Goal: Information Seeking & Learning: Learn about a topic

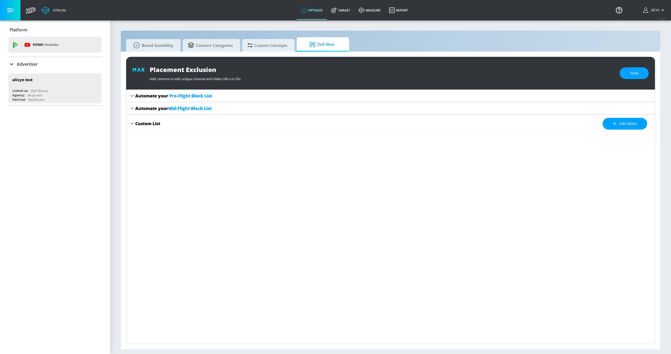
click at [177, 96] on span "Pre-Flight Block List" at bounding box center [190, 96] width 43 height 6
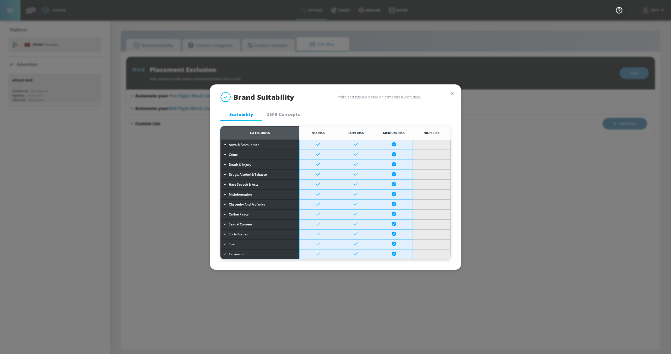
click at [333, 180] on td at bounding box center [318, 185] width 38 height 10
click at [324, 189] on td at bounding box center [318, 185] width 38 height 10
click at [357, 189] on td at bounding box center [356, 185] width 38 height 10
click at [406, 186] on td at bounding box center [394, 185] width 38 height 10
click at [358, 172] on icon at bounding box center [355, 174] width 5 height 5
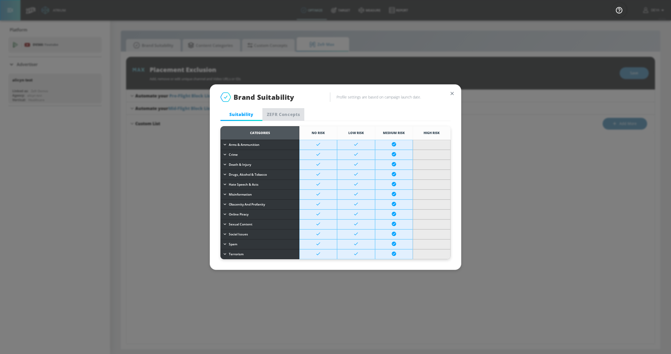
click at [276, 113] on span "ZEFR Concepts" at bounding box center [283, 115] width 36 height 6
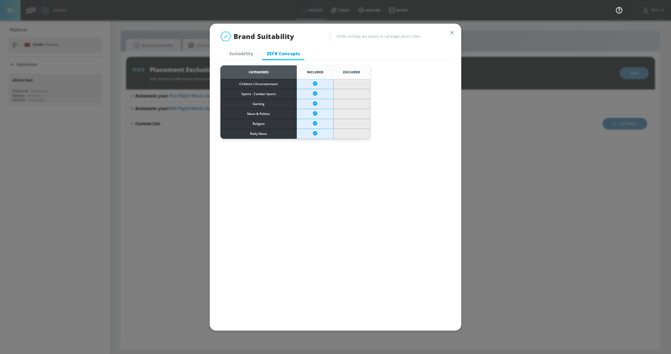
click at [230, 53] on span "Suitability" at bounding box center [241, 54] width 36 height 6
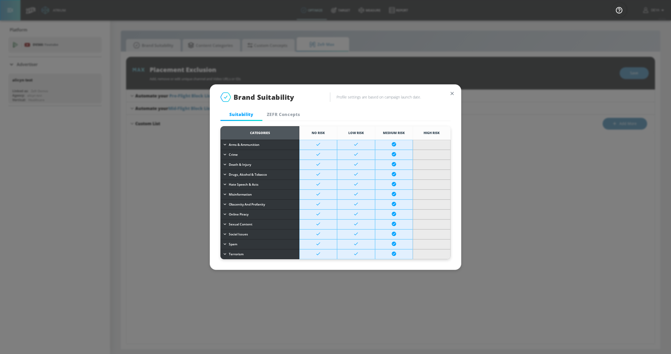
click at [448, 92] on button "button" at bounding box center [451, 93] width 7 height 7
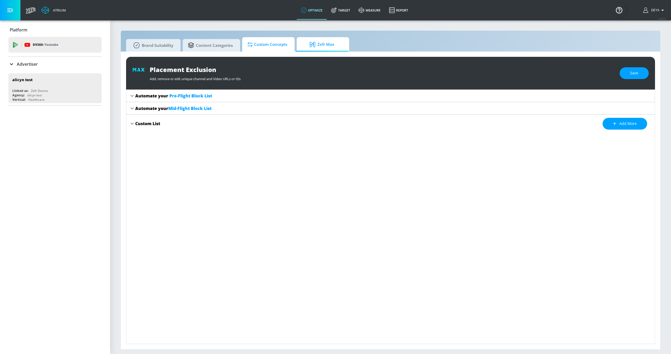
click at [269, 44] on span "Custom Concepts" at bounding box center [267, 44] width 40 height 13
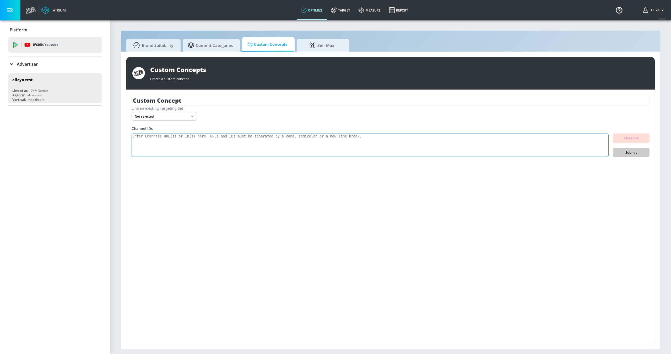
click at [248, 140] on textarea at bounding box center [370, 146] width 477 height 24
click at [212, 46] on span "Content Categories" at bounding box center [210, 44] width 45 height 13
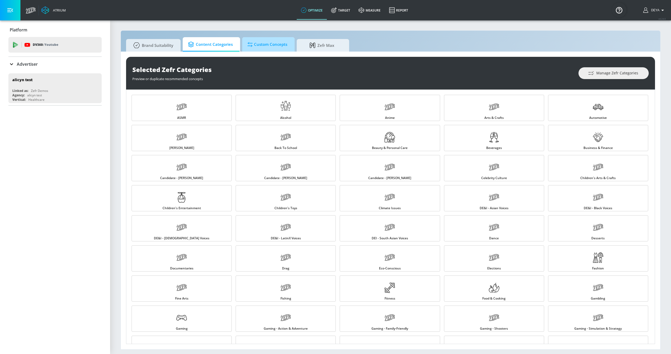
click at [259, 43] on span "Custom Concepts" at bounding box center [267, 44] width 40 height 13
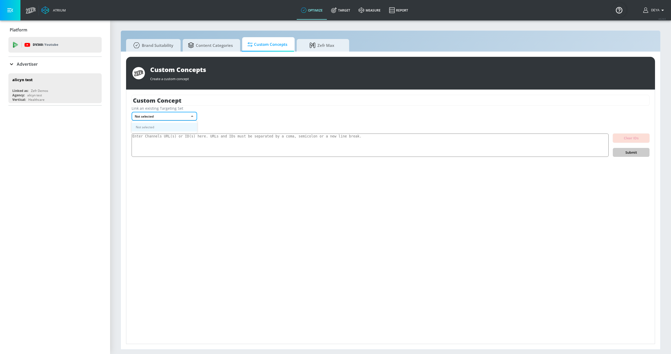
click at [176, 114] on body "Atrium optimize Target measure Report optimize Target measure Report v 4.24.0 D…" at bounding box center [335, 177] width 671 height 354
click at [176, 116] on div at bounding box center [335, 177] width 671 height 354
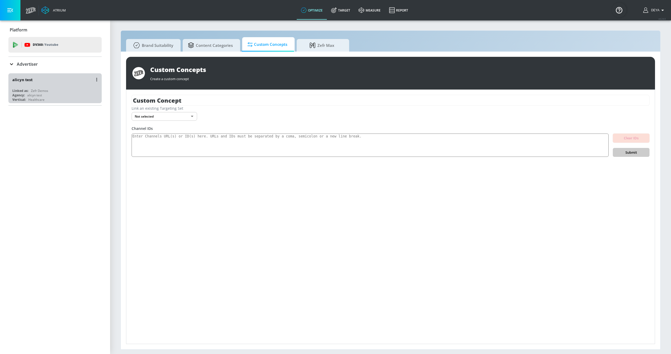
click at [47, 81] on div "alicyn test" at bounding box center [56, 79] width 88 height 13
click at [42, 65] on div "Advertiser" at bounding box center [54, 64] width 93 height 6
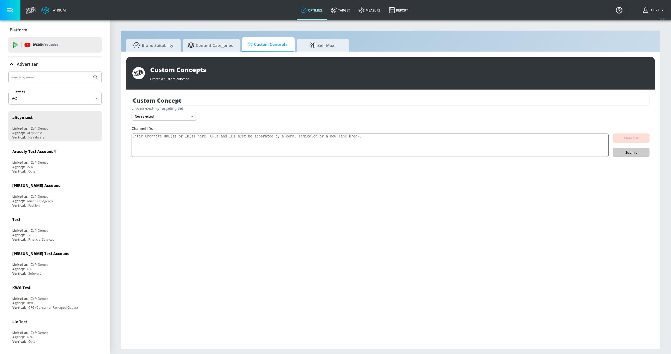
click at [52, 80] on input "Search by name" at bounding box center [49, 77] width 79 height 7
type input "deya"
click at [90, 72] on button "Submit Search" at bounding box center [96, 78] width 12 height 12
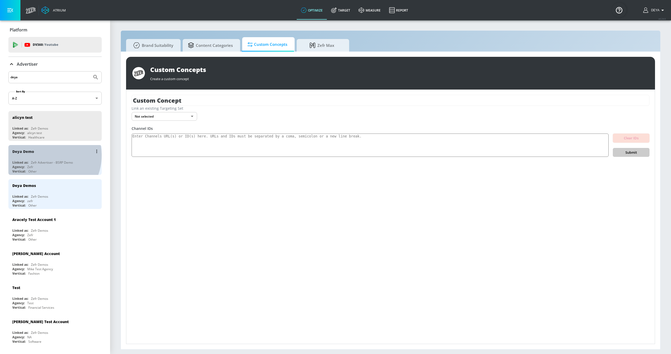
click at [44, 155] on div "Deya Demo" at bounding box center [56, 151] width 88 height 13
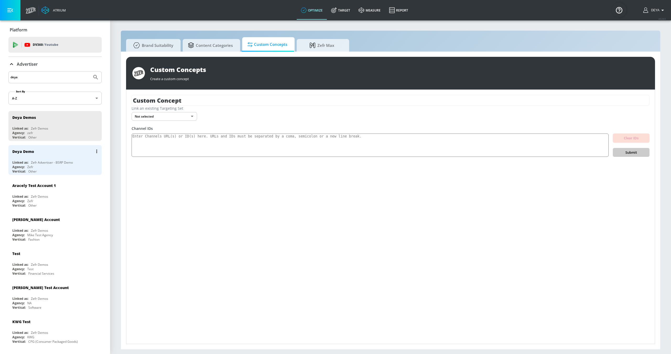
click at [40, 158] on div "Deya Demo Linked as: Zefr Advertiser - BSRP Demo Agency: Zefr Vertical: Other" at bounding box center [54, 160] width 93 height 30
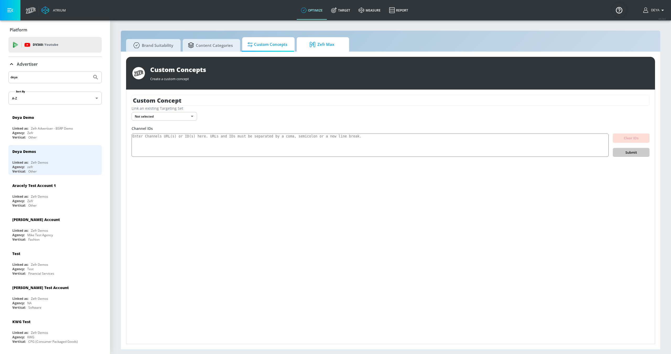
click at [329, 46] on span "Zefr Max" at bounding box center [322, 44] width 40 height 13
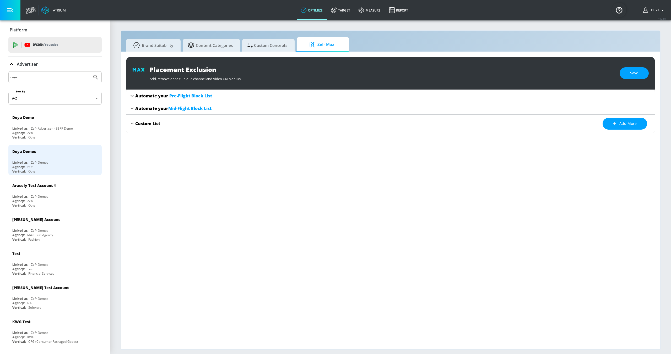
click at [188, 96] on span "Pre-Flight Block List" at bounding box center [190, 96] width 43 height 6
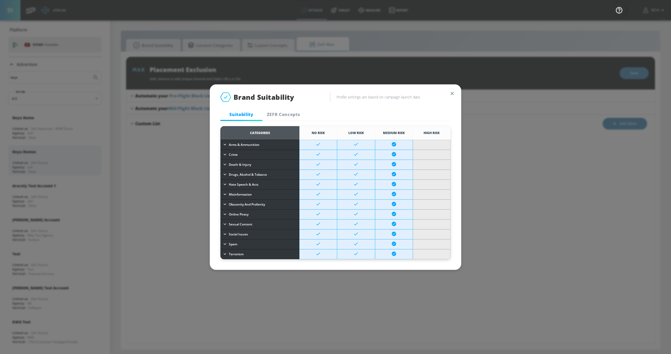
click at [451, 95] on icon "button" at bounding box center [451, 93] width 3 height 3
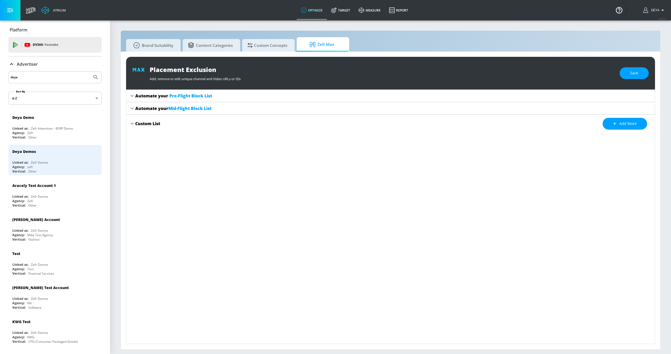
click at [155, 124] on div "Custom List" at bounding box center [147, 124] width 25 height 6
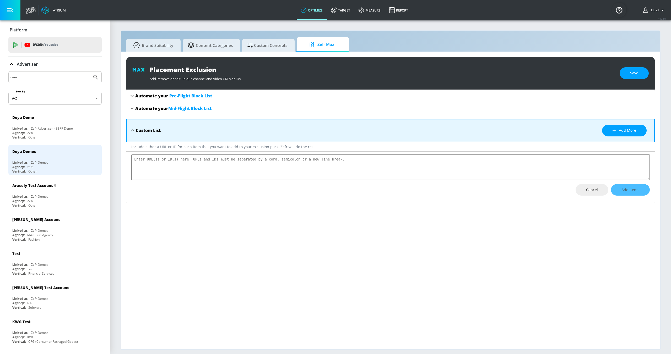
click at [154, 130] on div "Custom List" at bounding box center [148, 131] width 25 height 6
type textarea "x"
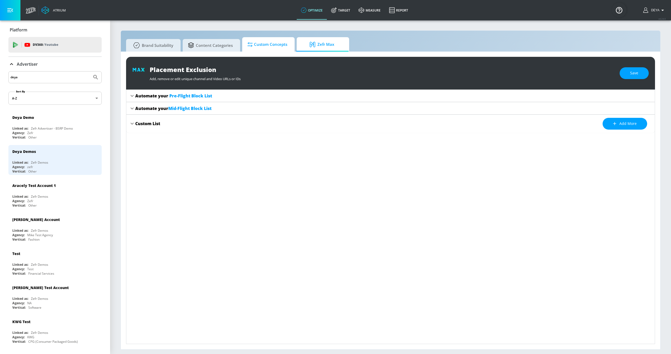
click at [264, 41] on span "Custom Concepts" at bounding box center [267, 44] width 40 height 13
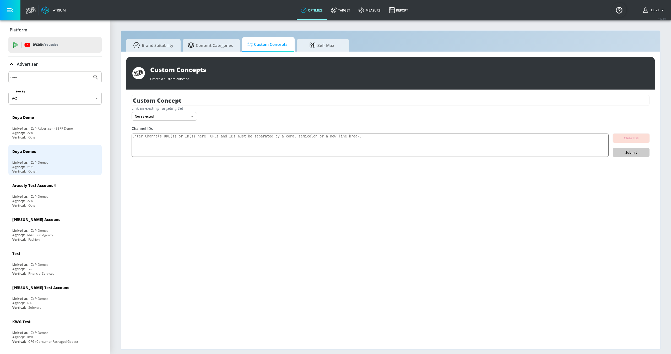
click at [181, 121] on div "Custom Concept Link an existing Targeting Set Not selected none ​ Channel IDs C…" at bounding box center [390, 217] width 528 height 254
click at [180, 117] on body "Atrium optimize Target measure Report optimize Target measure Report v 4.24.0 D…" at bounding box center [335, 177] width 671 height 354
click at [180, 117] on div at bounding box center [335, 177] width 671 height 354
click at [241, 142] on textarea at bounding box center [370, 146] width 477 height 24
click at [226, 45] on span "Content Categories" at bounding box center [210, 44] width 45 height 13
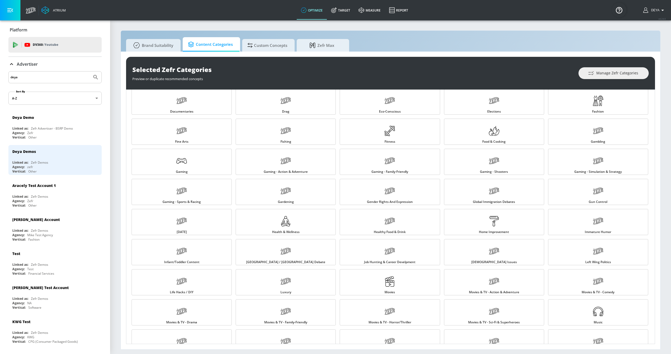
scroll to position [416, 0]
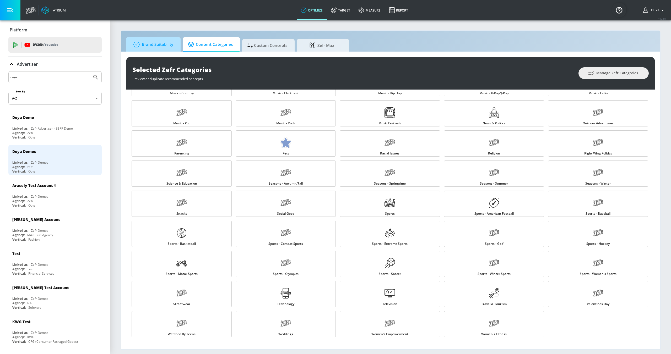
click at [159, 47] on span "Brand Suitability" at bounding box center [152, 44] width 42 height 13
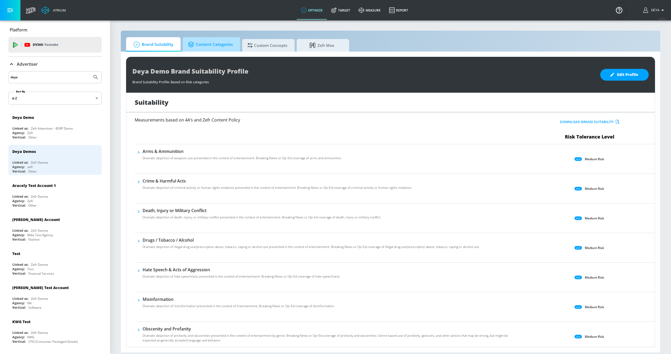
click at [226, 45] on span "Content Categories" at bounding box center [210, 44] width 45 height 13
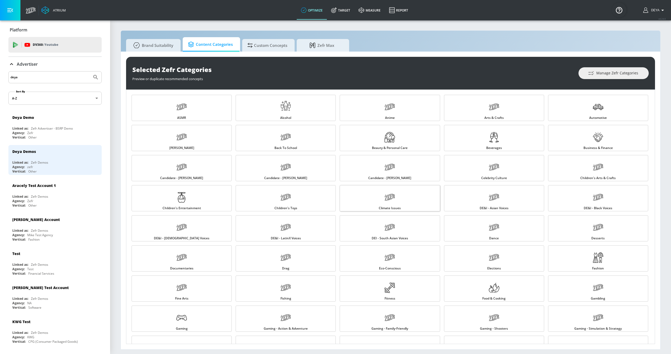
scroll to position [165, 0]
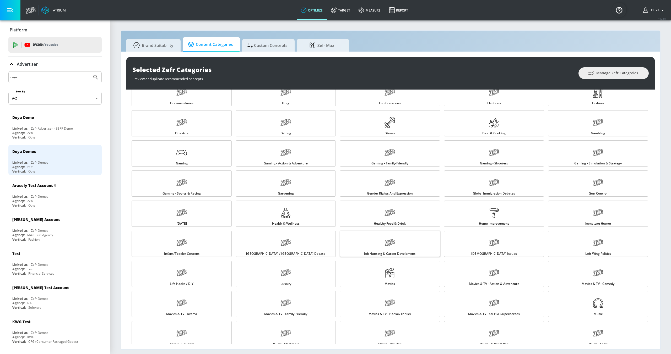
click at [387, 243] on icon at bounding box center [389, 242] width 5 height 5
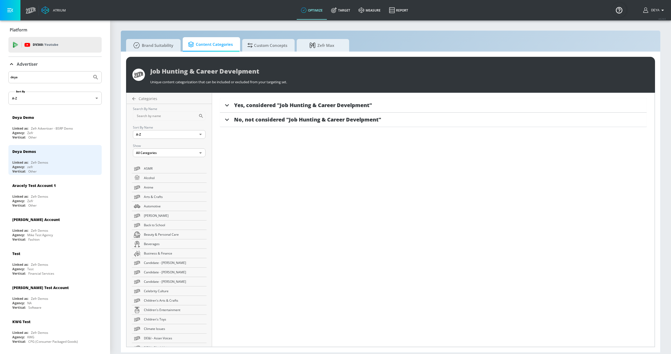
click at [297, 98] on div "Yes, considered "Job Hunting & Career Develpment"" at bounding box center [433, 105] width 426 height 14
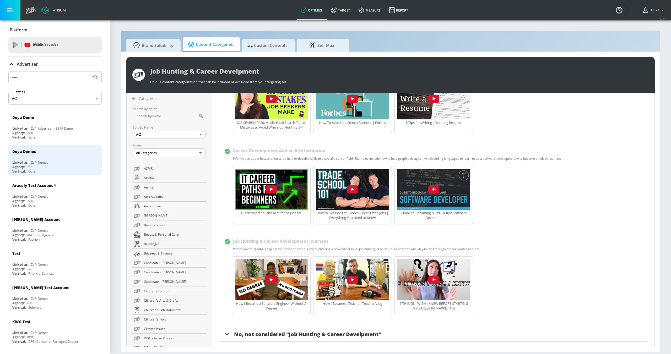
scroll to position [66, 0]
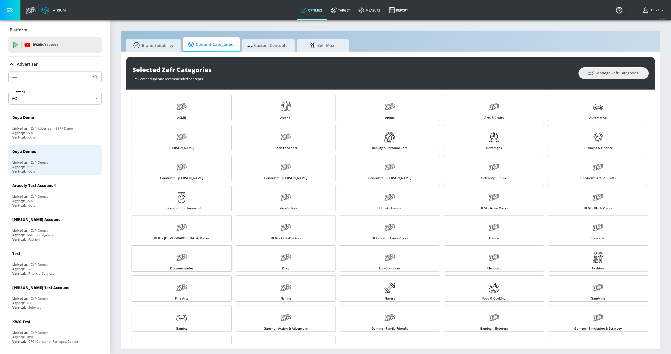
click at [193, 265] on link "Documentaries" at bounding box center [182, 258] width 100 height 26
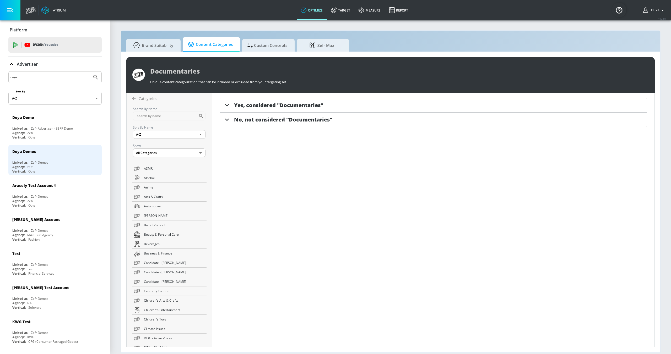
click at [271, 103] on span "Yes, considered "Documentaries"" at bounding box center [278, 105] width 89 height 7
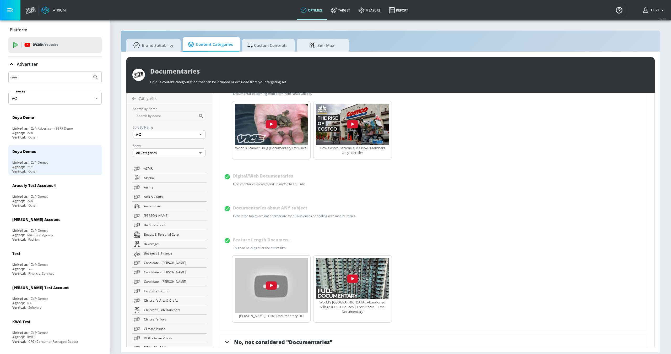
scroll to position [43, 0]
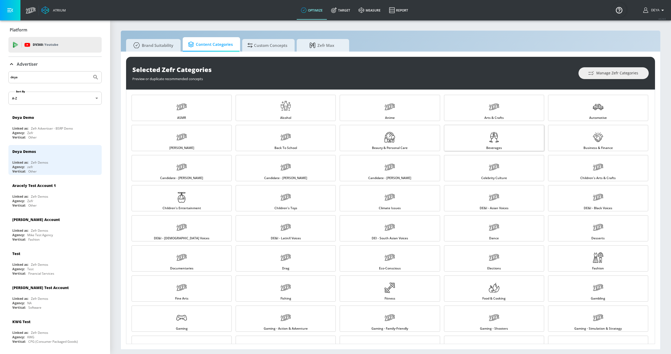
click at [501, 141] on link "Beverages" at bounding box center [494, 138] width 100 height 26
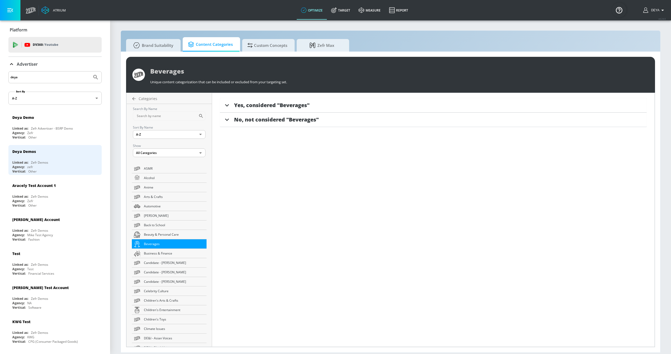
click at [275, 105] on span "Yes, considered "Beverages"" at bounding box center [271, 105] width 75 height 7
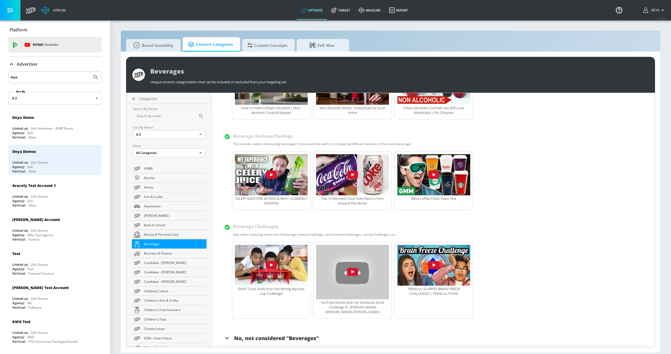
scroll to position [170, 0]
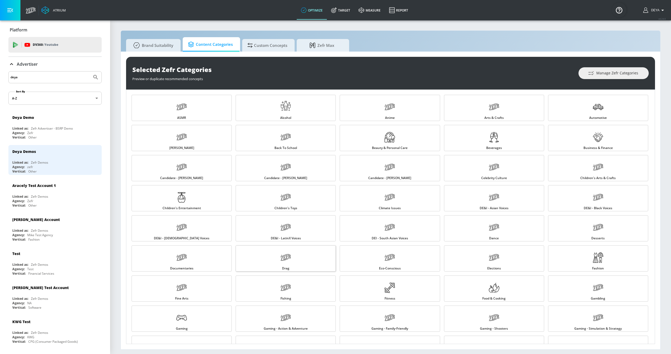
click at [287, 256] on icon at bounding box center [285, 257] width 10 height 7
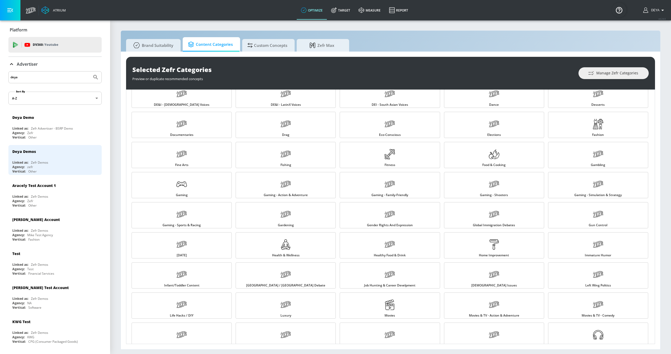
scroll to position [134, 0]
click at [409, 253] on link "Healthy Food & Drink" at bounding box center [390, 245] width 100 height 26
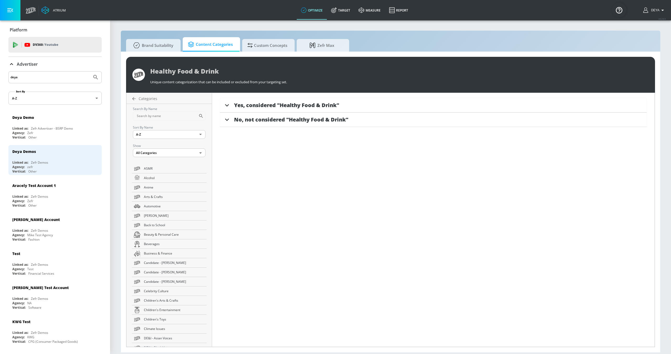
click at [332, 106] on span "Yes, considered "Healthy Food & Drink"" at bounding box center [286, 105] width 105 height 7
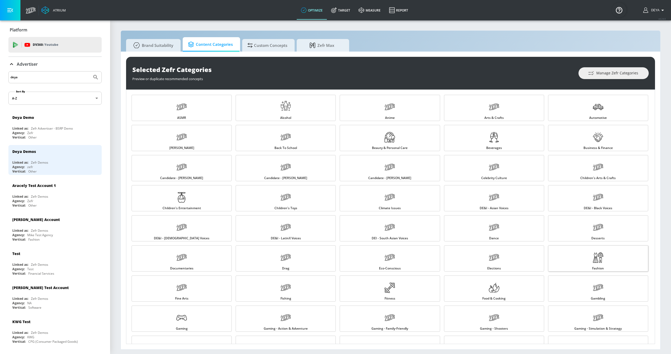
click at [593, 258] on icon at bounding box center [598, 258] width 10 height 10
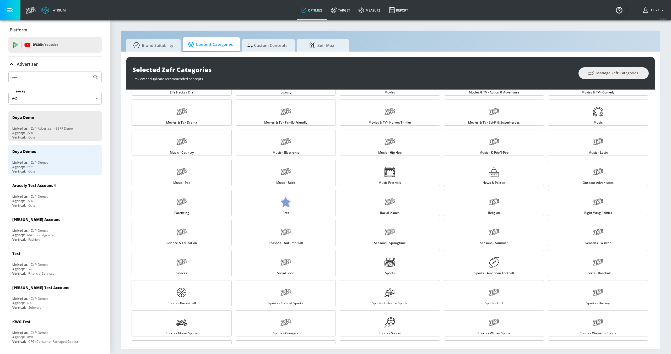
scroll to position [416, 0]
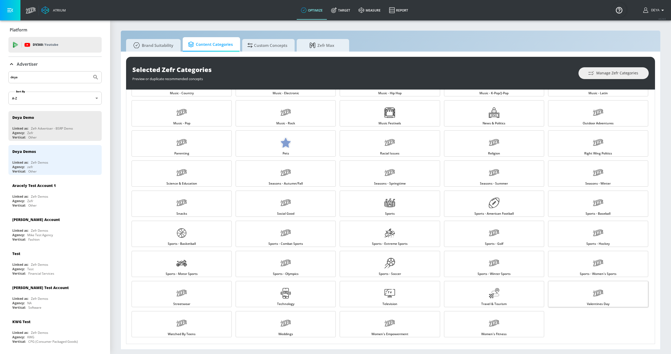
click at [567, 294] on link "Valentines Day" at bounding box center [598, 294] width 100 height 26
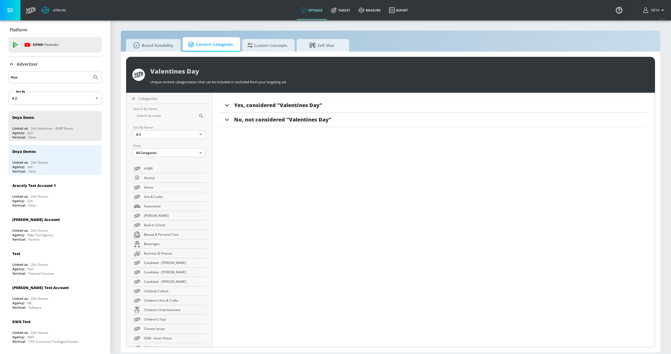
click at [309, 100] on div "Yes, considered "Valentines Day"" at bounding box center [433, 105] width 426 height 14
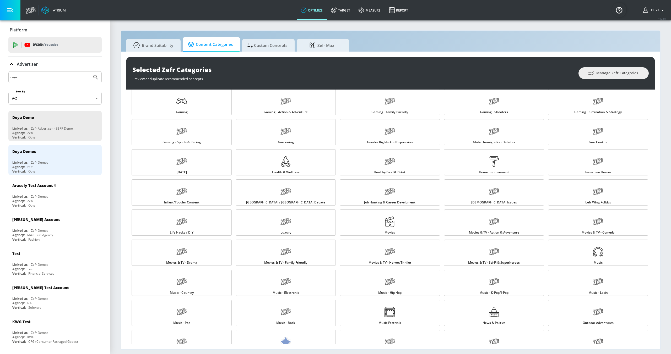
scroll to position [416, 0]
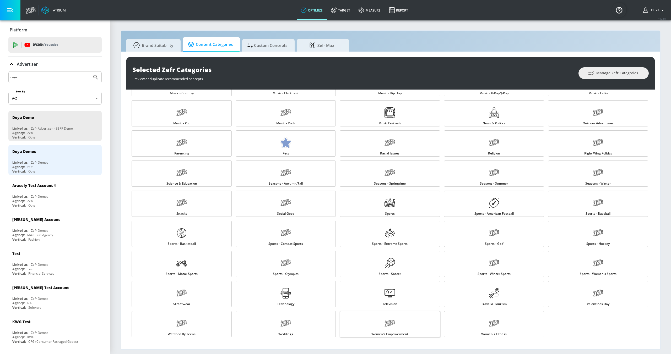
click at [410, 330] on link "Women's Empowerment" at bounding box center [390, 324] width 100 height 26
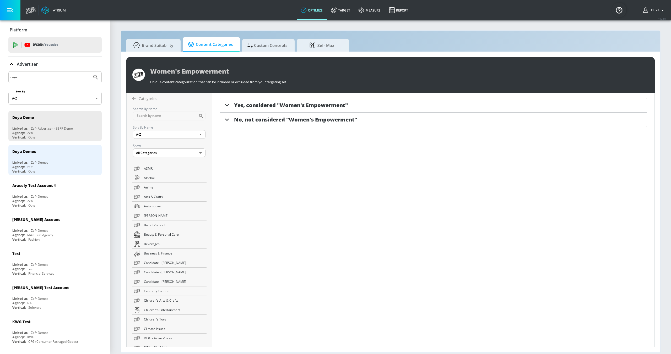
click at [319, 105] on span "Yes, considered "Women's Empowerment"" at bounding box center [291, 105] width 114 height 7
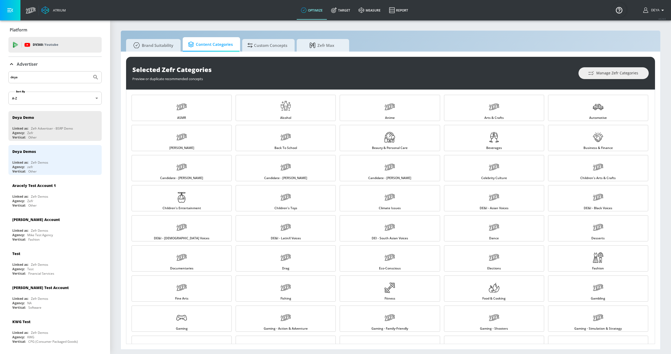
scroll to position [1, 0]
click at [338, 14] on link "Target" at bounding box center [341, 10] width 28 height 19
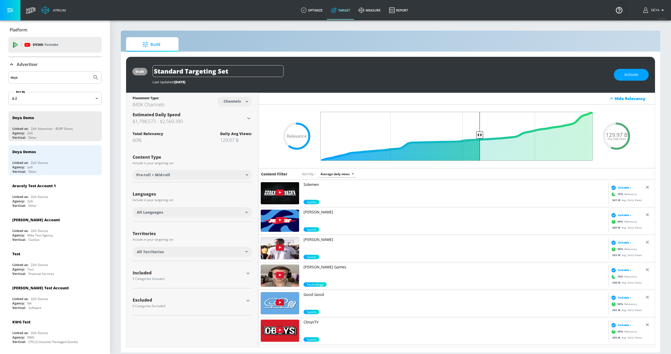
drag, startPoint x: 432, startPoint y: 137, endPoint x: 479, endPoint y: 138, distance: 46.9
click at [479, 138] on input "Final Threshold" at bounding box center [457, 136] width 278 height 49
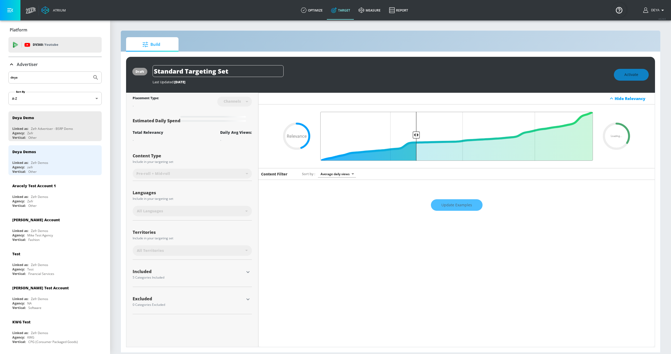
drag, startPoint x: 479, startPoint y: 138, endPoint x: 417, endPoint y: 146, distance: 62.6
click at [417, 146] on input "Final Threshold" at bounding box center [457, 136] width 278 height 49
type input "0.44"
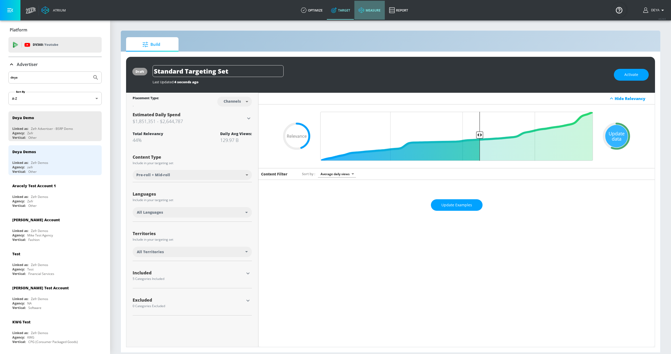
click at [369, 8] on link "measure" at bounding box center [369, 10] width 30 height 19
